Goal: Task Accomplishment & Management: Manage account settings

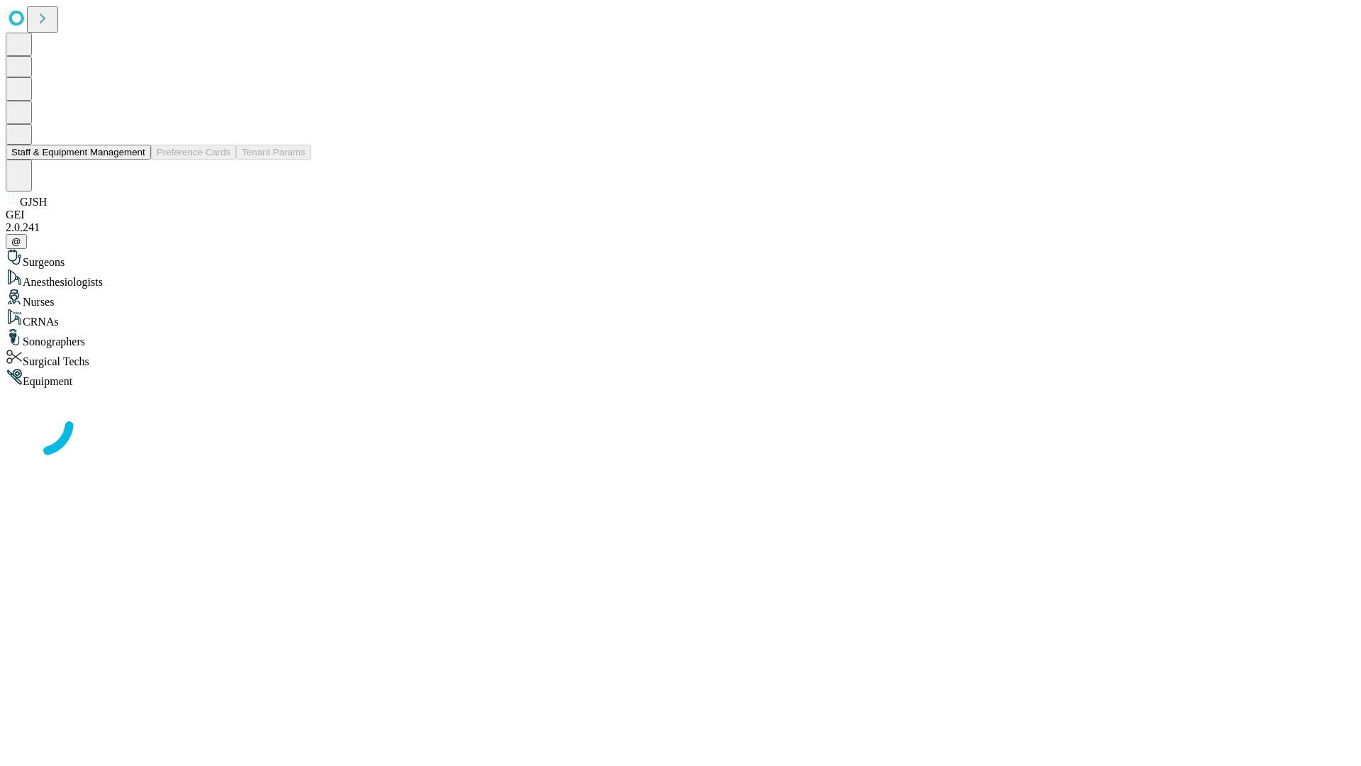
click at [135, 160] on button "Staff & Equipment Management" at bounding box center [78, 152] width 145 height 15
